Goal: Task Accomplishment & Management: Use online tool/utility

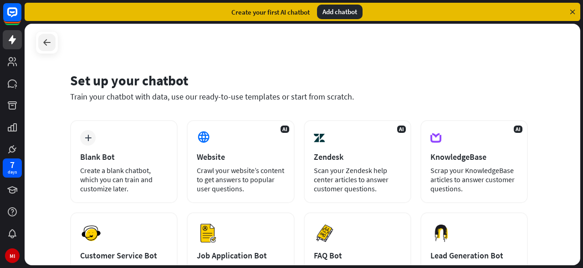
click at [49, 43] on icon at bounding box center [46, 42] width 11 height 11
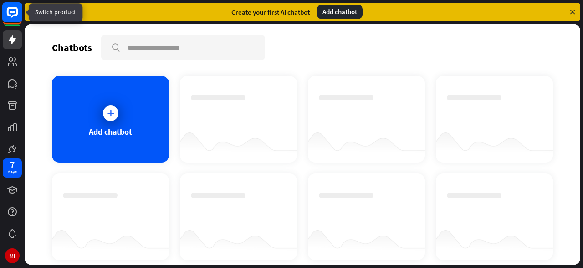
click at [14, 14] on rect at bounding box center [12, 12] width 20 height 20
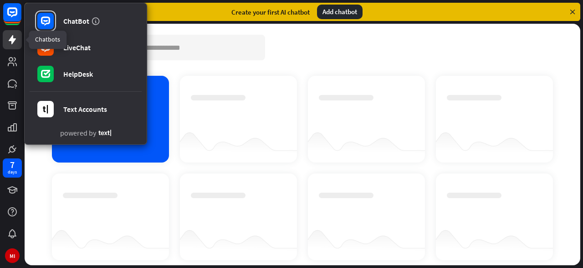
click at [11, 41] on icon at bounding box center [12, 39] width 7 height 9
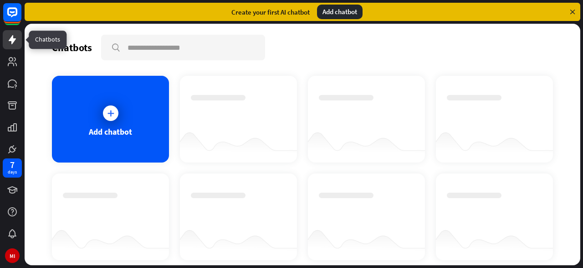
click at [11, 41] on icon at bounding box center [12, 39] width 7 height 9
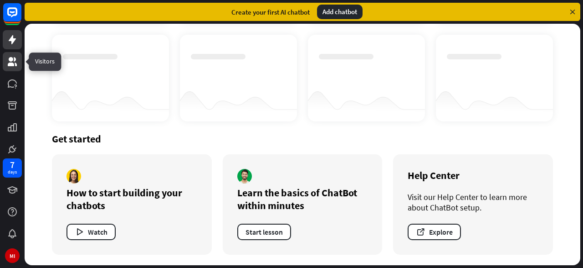
click at [14, 59] on icon at bounding box center [12, 61] width 11 height 11
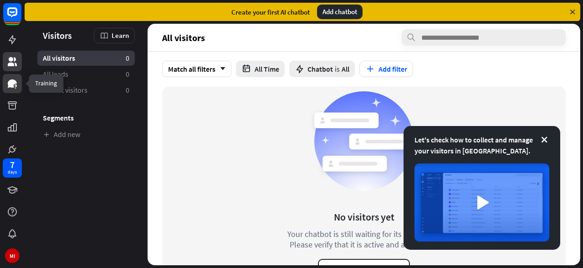
click at [15, 82] on icon at bounding box center [12, 83] width 9 height 8
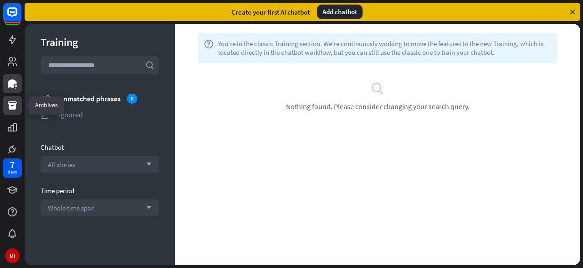
click at [15, 103] on icon at bounding box center [12, 105] width 11 height 11
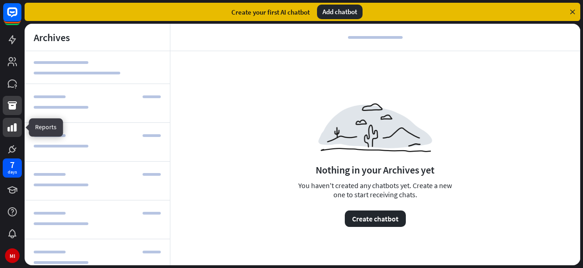
click at [10, 125] on icon at bounding box center [12, 127] width 11 height 11
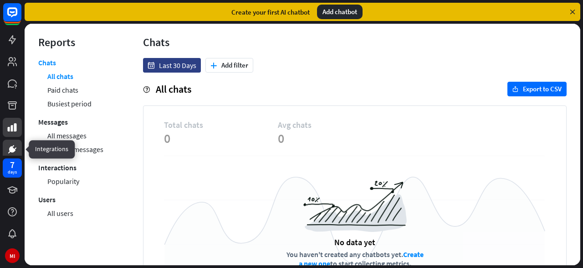
click at [12, 140] on link at bounding box center [12, 148] width 19 height 19
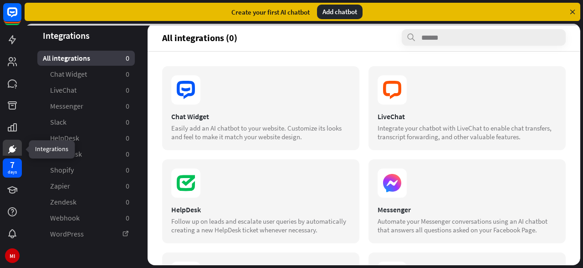
scroll to position [3, 0]
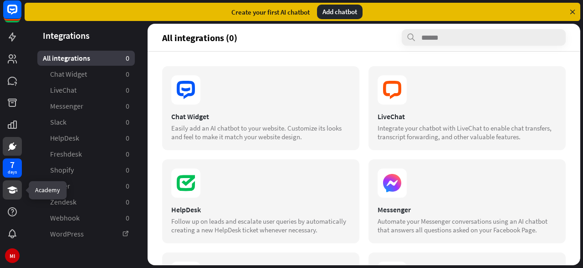
click at [8, 194] on icon at bounding box center [12, 189] width 11 height 11
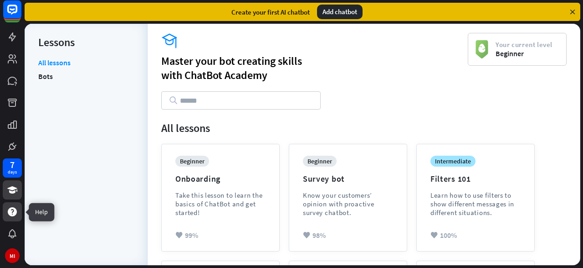
click at [12, 206] on div at bounding box center [12, 211] width 19 height 19
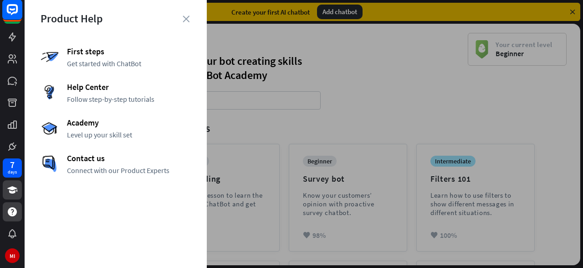
click at [13, 11] on icon at bounding box center [12, 9] width 11 height 11
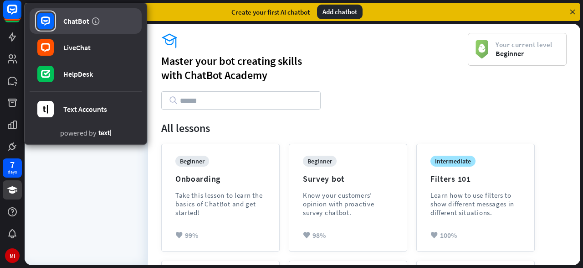
click at [85, 26] on div "ChatBot" at bounding box center [76, 20] width 26 height 9
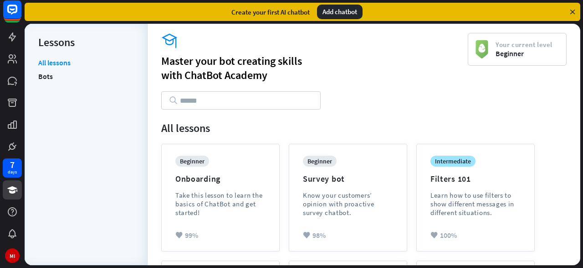
click at [331, 12] on div "Add chatbot" at bounding box center [340, 12] width 46 height 15
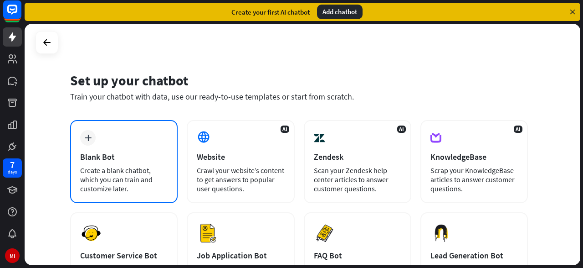
click at [147, 137] on div "plus Blank Bot Create a blank chatbot, which you can train and customize later." at bounding box center [124, 161] width 108 height 83
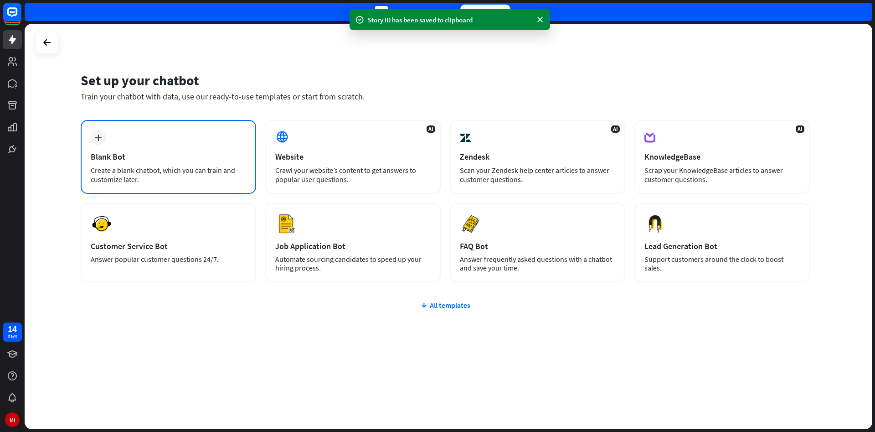
click at [187, 175] on div "Create a blank chatbot, which you can train and customize later." at bounding box center [168, 174] width 155 height 18
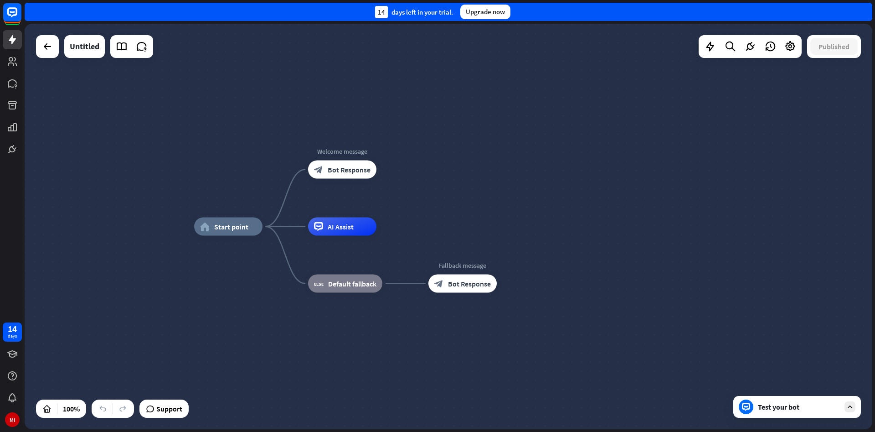
click at [285, 139] on div "home_2 Start point Edit name more_horiz Welcome message block_bot_response Bot …" at bounding box center [449, 226] width 848 height 405
